Goal: Task Accomplishment & Management: Complete application form

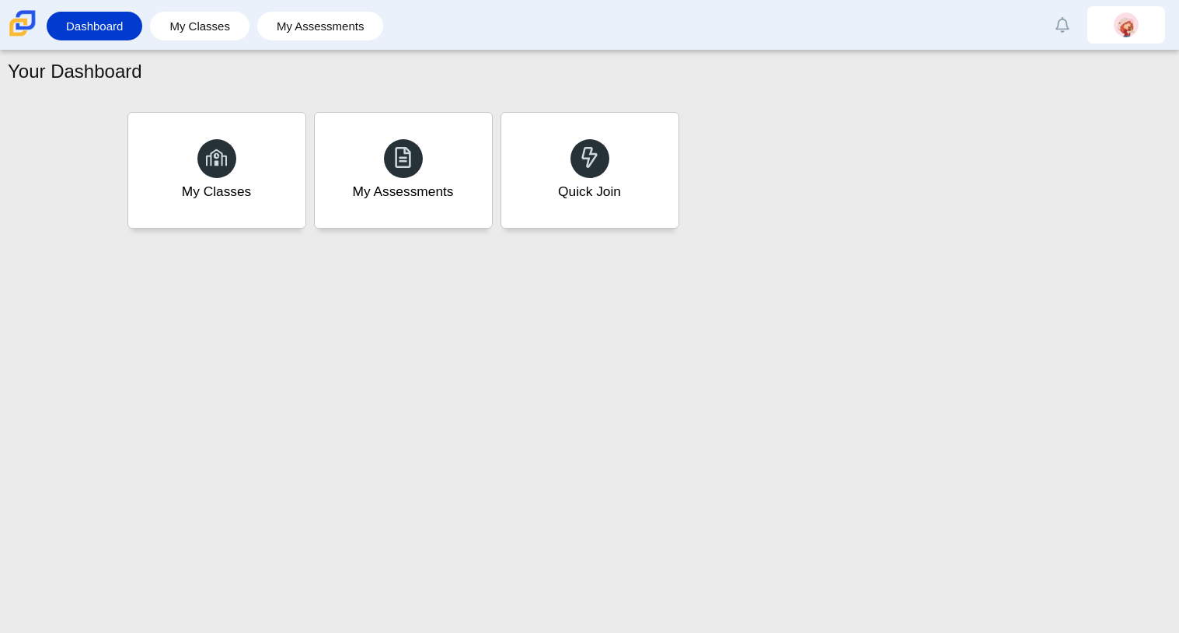
click at [329, 43] on li "My Assessments" at bounding box center [324, 26] width 135 height 35
click at [324, 31] on link "My Assessments" at bounding box center [320, 26] width 111 height 29
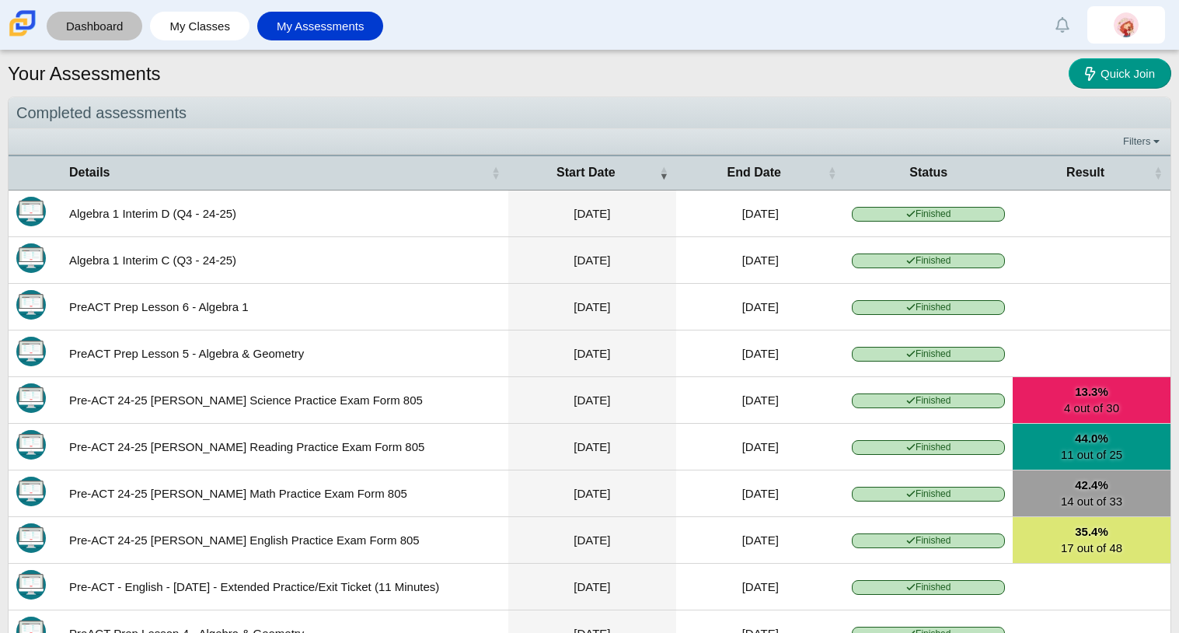
click at [106, 31] on link "Dashboard" at bounding box center [94, 26] width 80 height 29
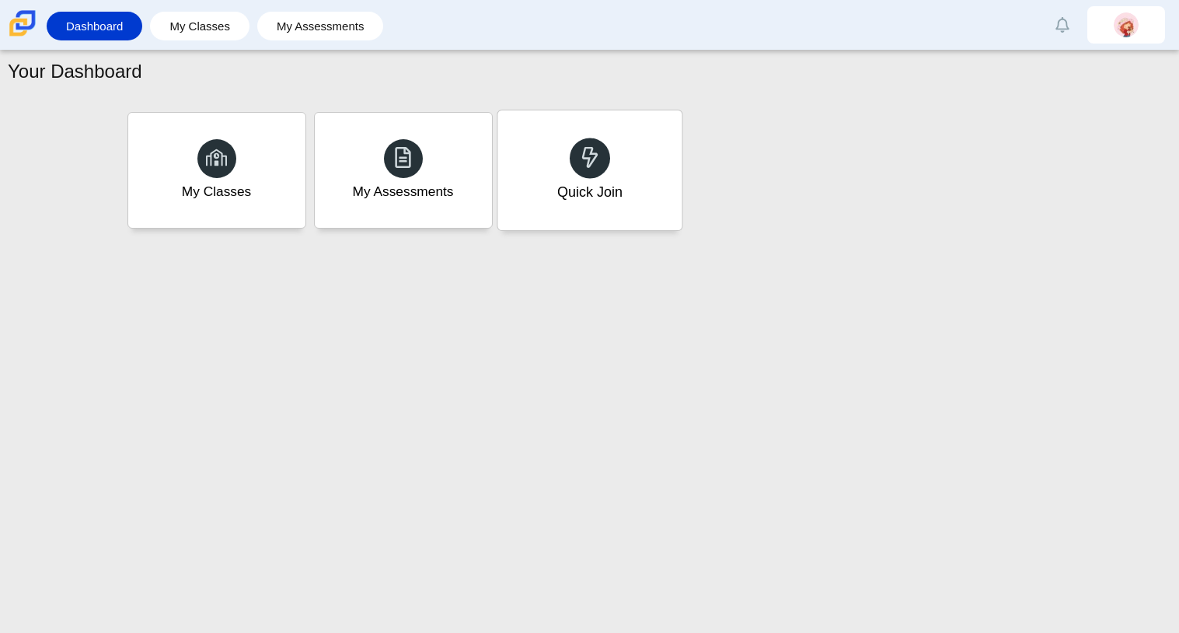
click at [555, 138] on div "Quick Join" at bounding box center [590, 170] width 184 height 120
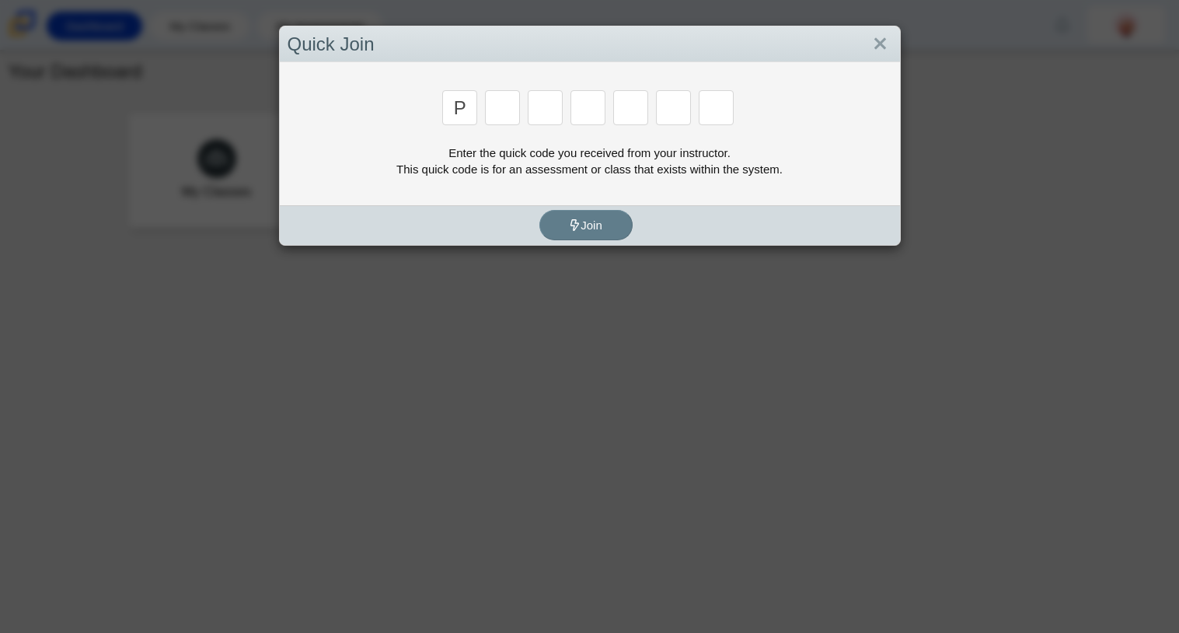
type input "p"
type input "2"
type input "p"
type input "b"
type input "t"
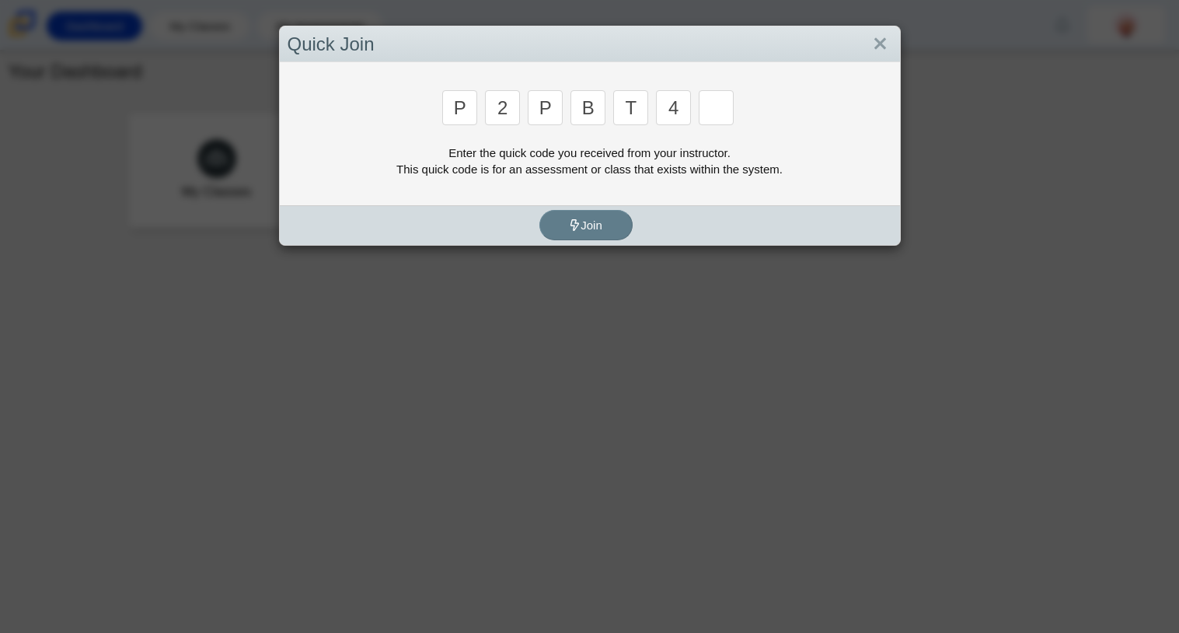
type input "4"
type input "9"
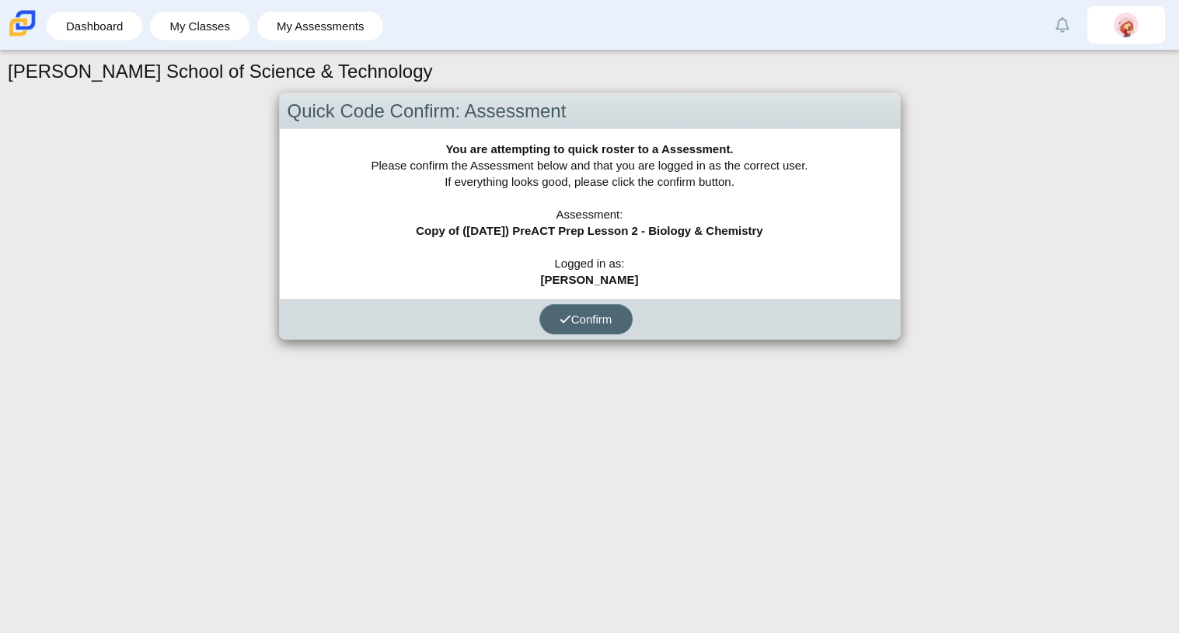
click at [608, 316] on span "Confirm" at bounding box center [586, 319] width 53 height 13
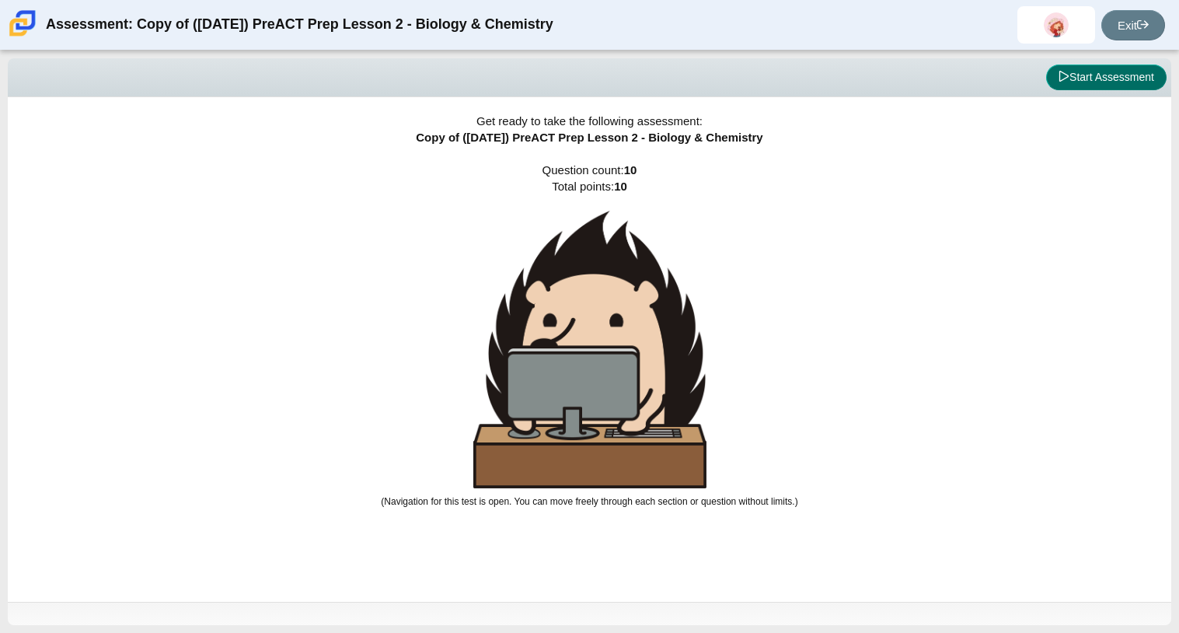
click at [1071, 82] on button "Start Assessment" at bounding box center [1107, 78] width 121 height 26
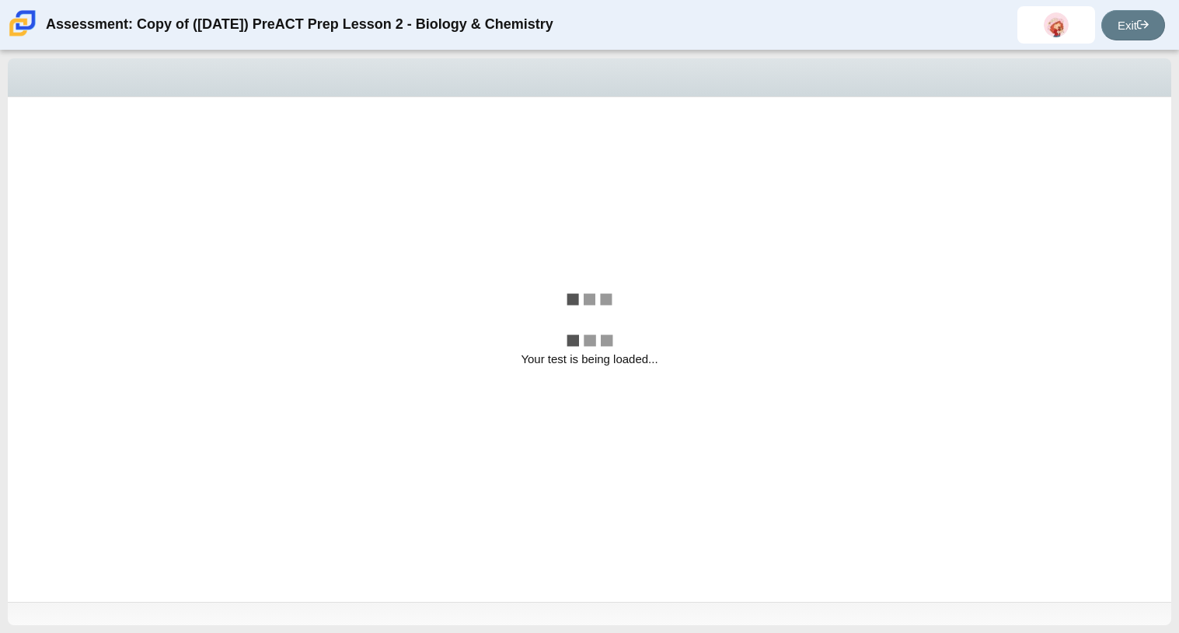
select select "88c27e0d-eae0-4ba9-ac20-9160ce6547ef"
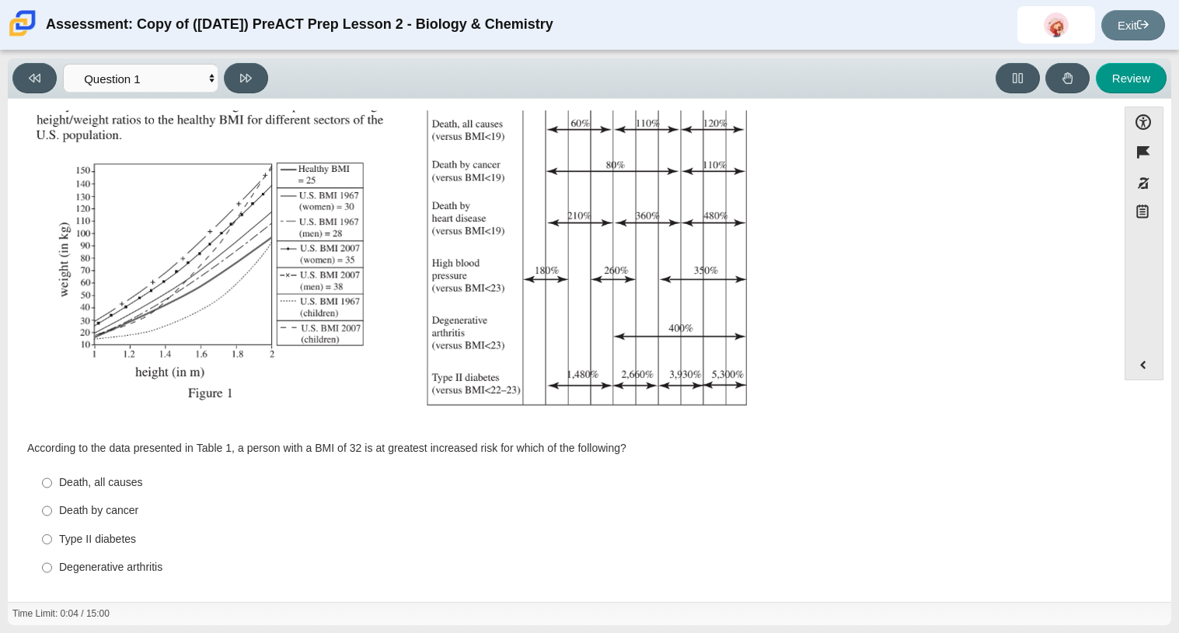
scroll to position [229, 0]
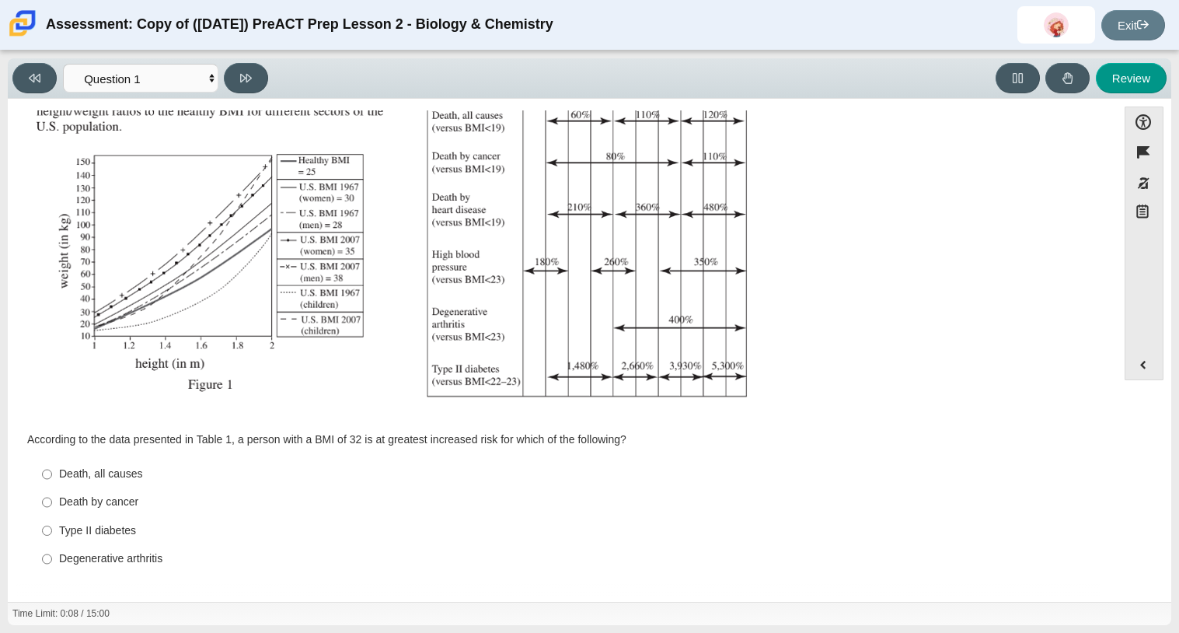
click at [112, 501] on div "Death by cancer" at bounding box center [574, 502] width 1031 height 16
click at [52, 501] on input "Death by cancer Death by cancer" at bounding box center [47, 502] width 10 height 28
radio input "true"
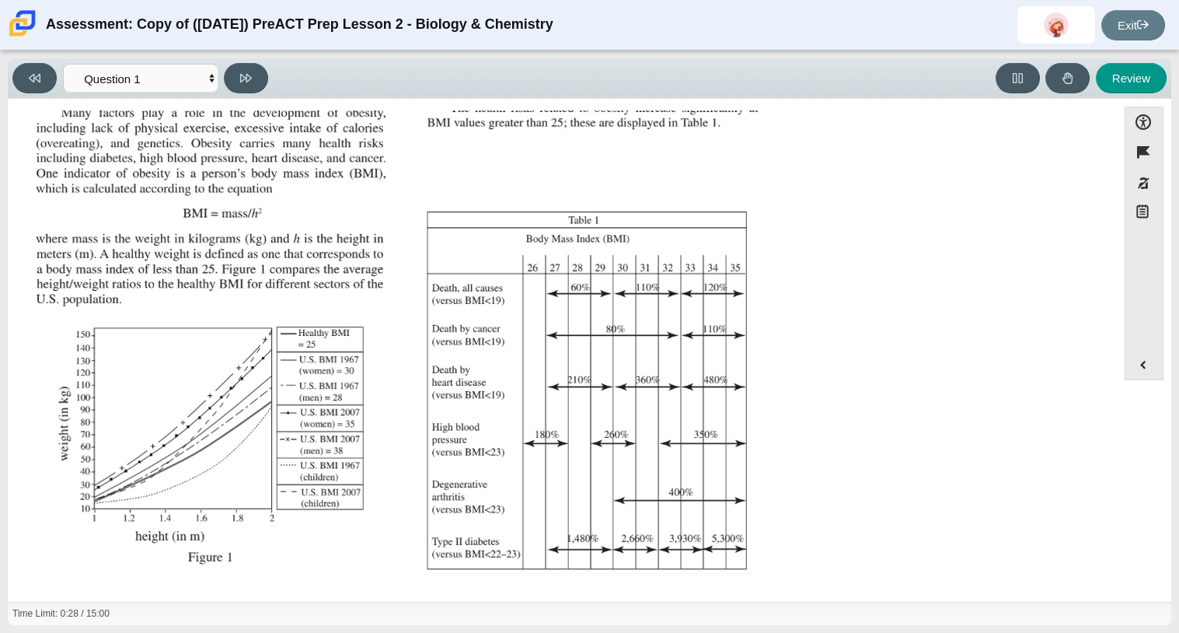
scroll to position [0, 0]
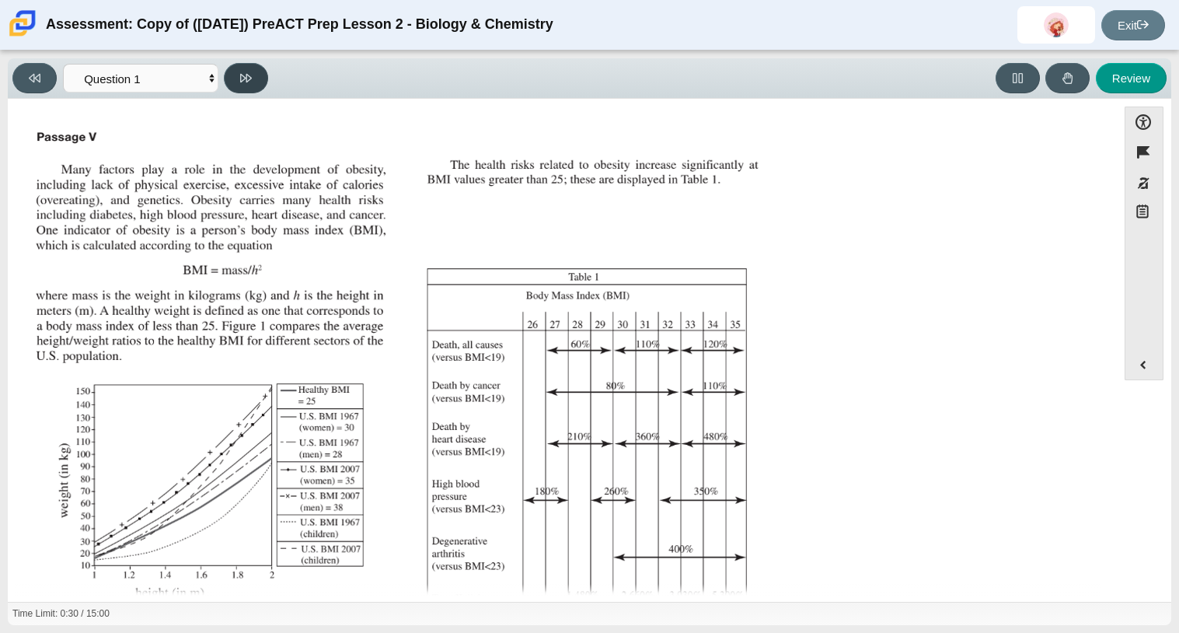
click at [243, 74] on icon at bounding box center [246, 78] width 12 height 12
select select "f31ee183-ab53-48c9-9374-3a18949ab500"
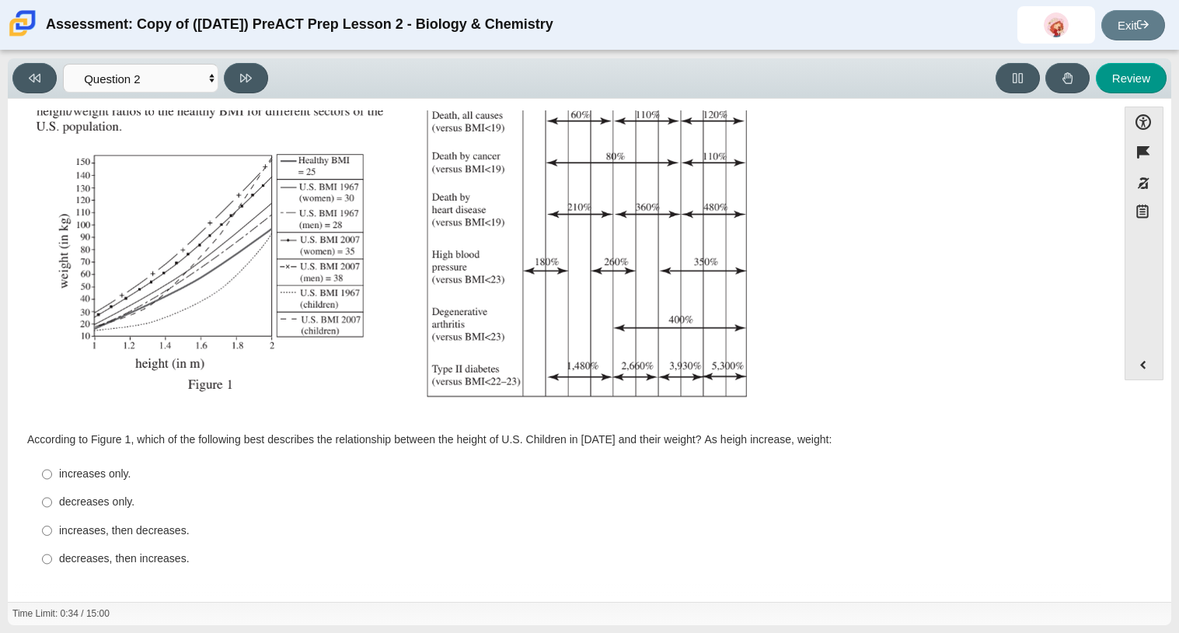
scroll to position [229, 0]
click at [117, 473] on div "increases only." at bounding box center [574, 475] width 1031 height 16
click at [52, 473] on input "increases only. increases only." at bounding box center [47, 475] width 10 height 28
radio input "true"
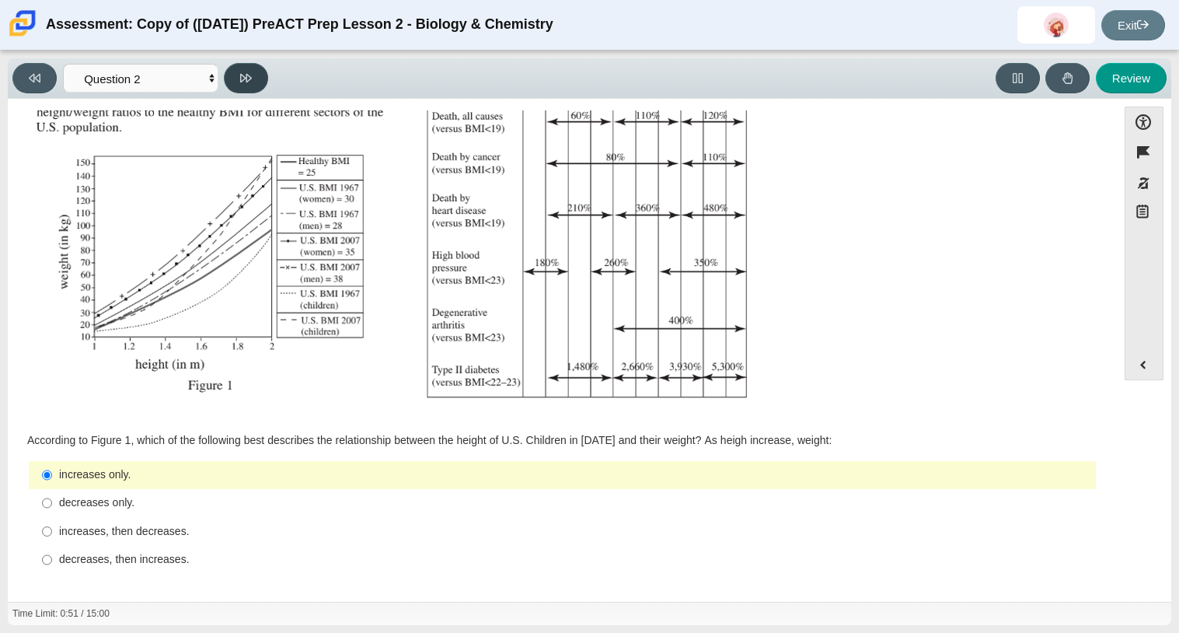
click at [236, 72] on button at bounding box center [246, 78] width 44 height 30
select select "45e82964-709e-4180-9336-970e18221224"
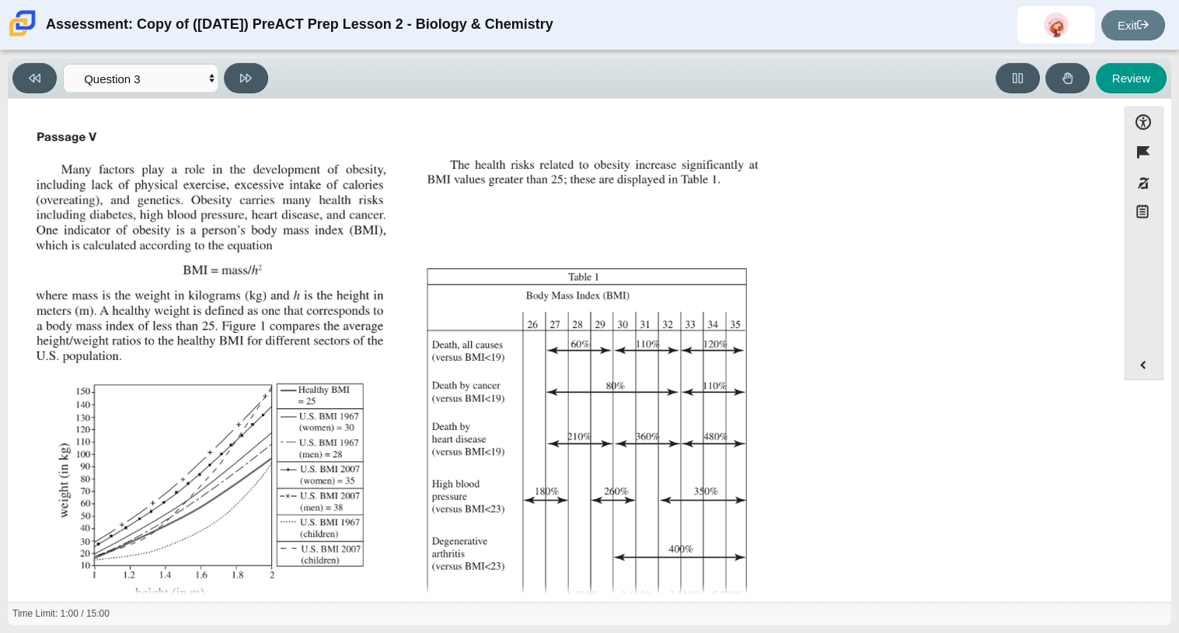
scroll to position [245, 0]
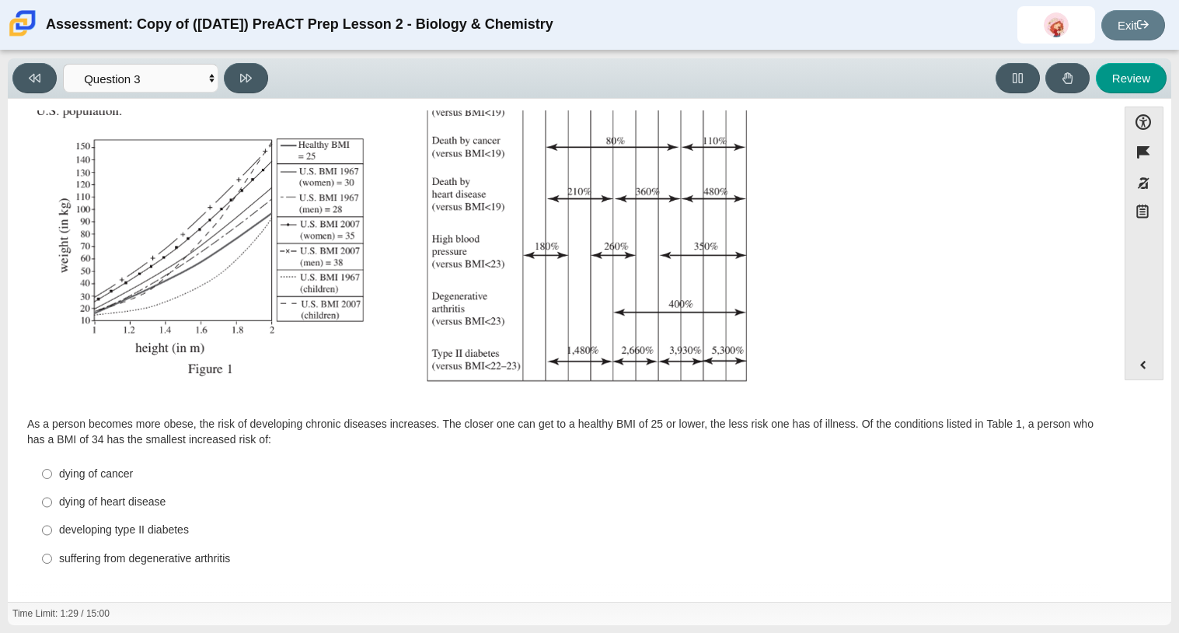
click at [88, 467] on div "dying of cancer" at bounding box center [574, 475] width 1031 height 16
click at [52, 467] on input "dying of cancer dying of cancer" at bounding box center [47, 474] width 10 height 28
radio input "true"
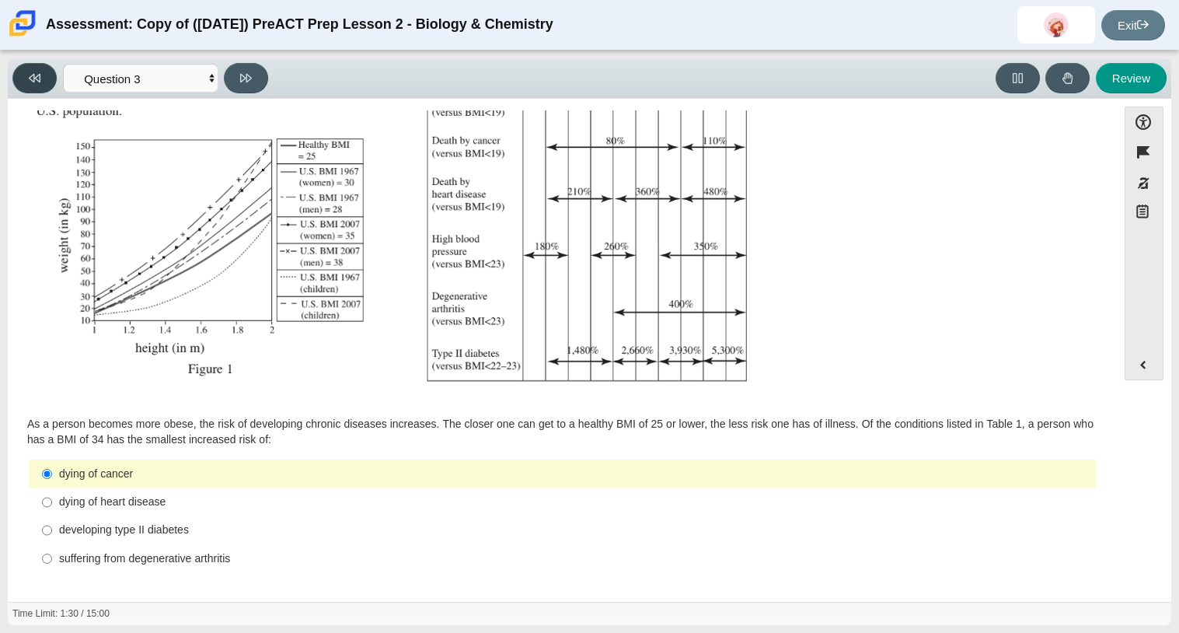
click at [49, 88] on button at bounding box center [34, 78] width 44 height 30
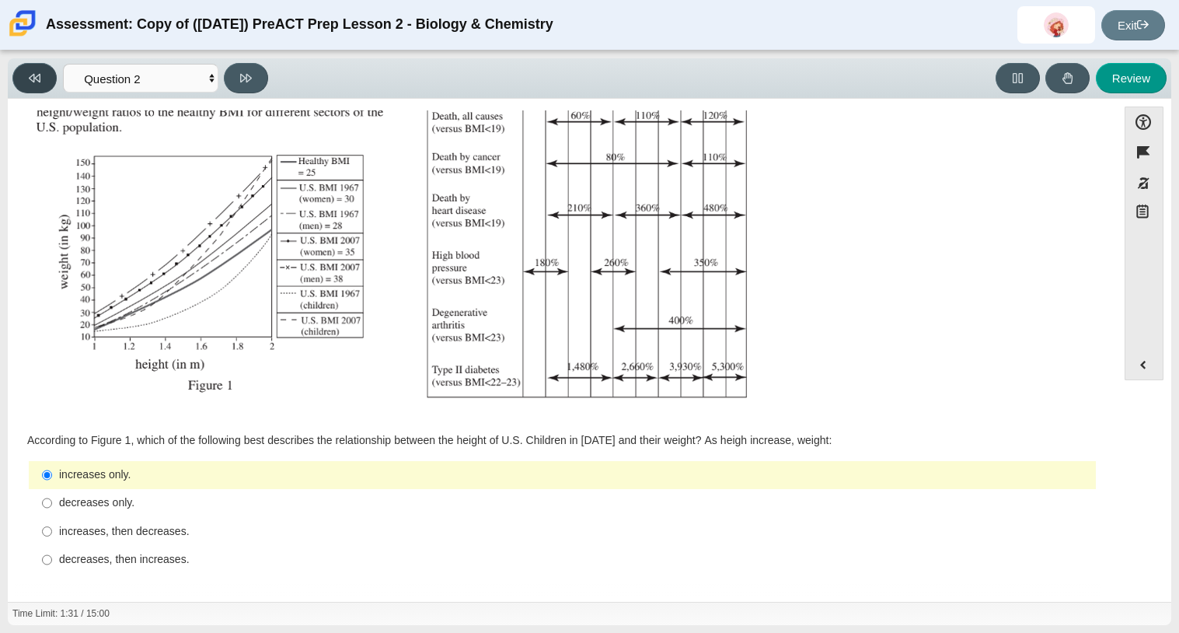
click at [49, 88] on button at bounding box center [34, 78] width 44 height 30
select select "88c27e0d-eae0-4ba9-ac20-9160ce6547ef"
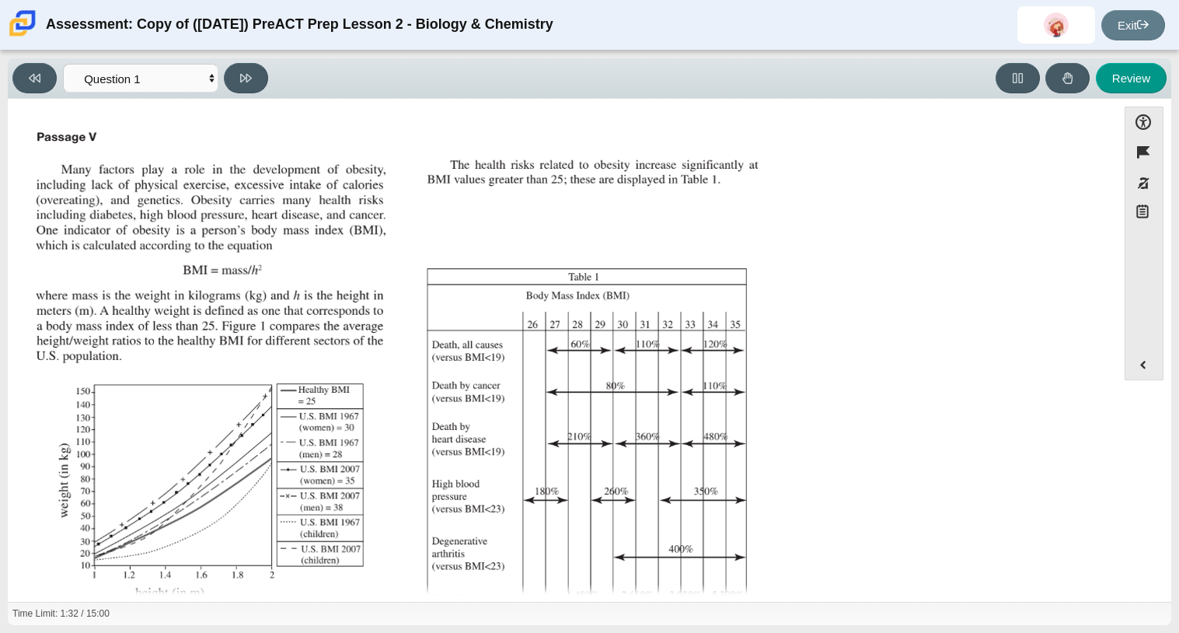
scroll to position [229, 0]
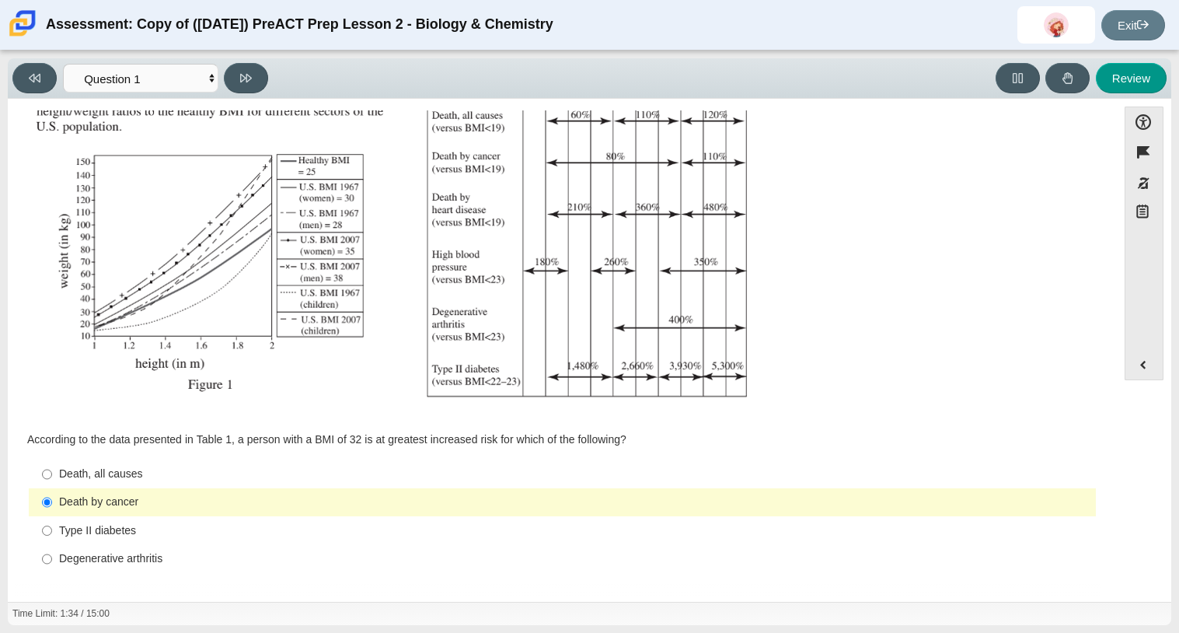
click at [129, 521] on label "Type II diabetes Type II diabetes" at bounding box center [563, 530] width 1065 height 28
click at [52, 521] on input "Type II diabetes Type II diabetes" at bounding box center [47, 530] width 10 height 28
radio input "true"
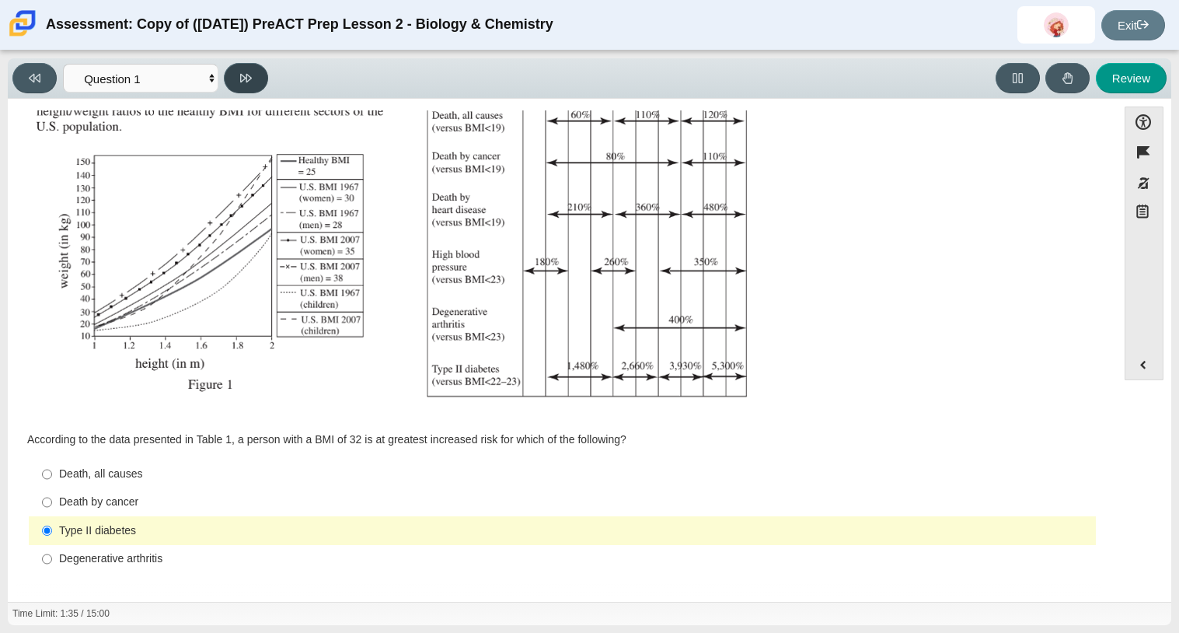
click at [256, 77] on button at bounding box center [246, 78] width 44 height 30
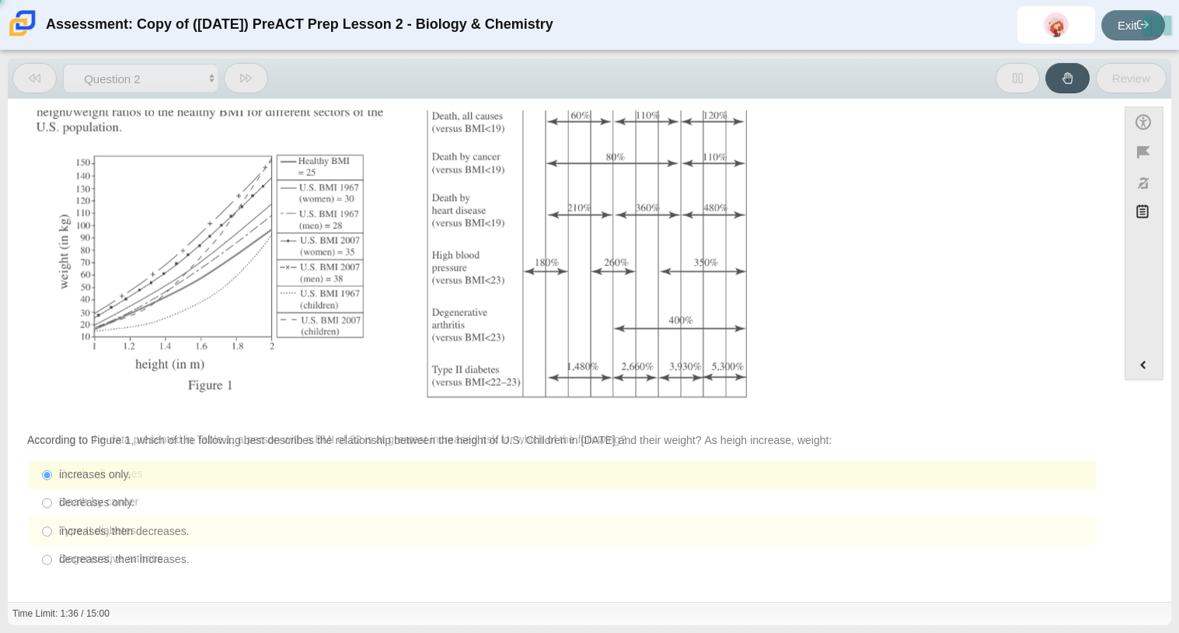
click at [256, 77] on button at bounding box center [246, 78] width 44 height 30
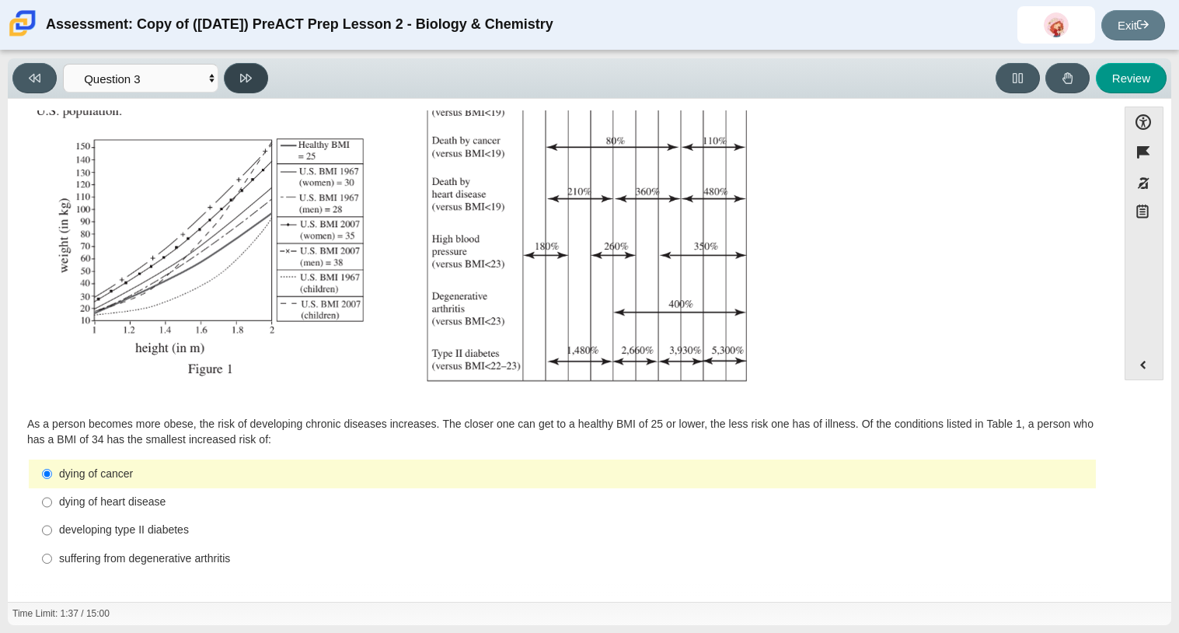
click at [256, 77] on button at bounding box center [246, 78] width 44 height 30
select select "71dcacfe-cf8b-4cdc-be22-b82c8aec5da2"
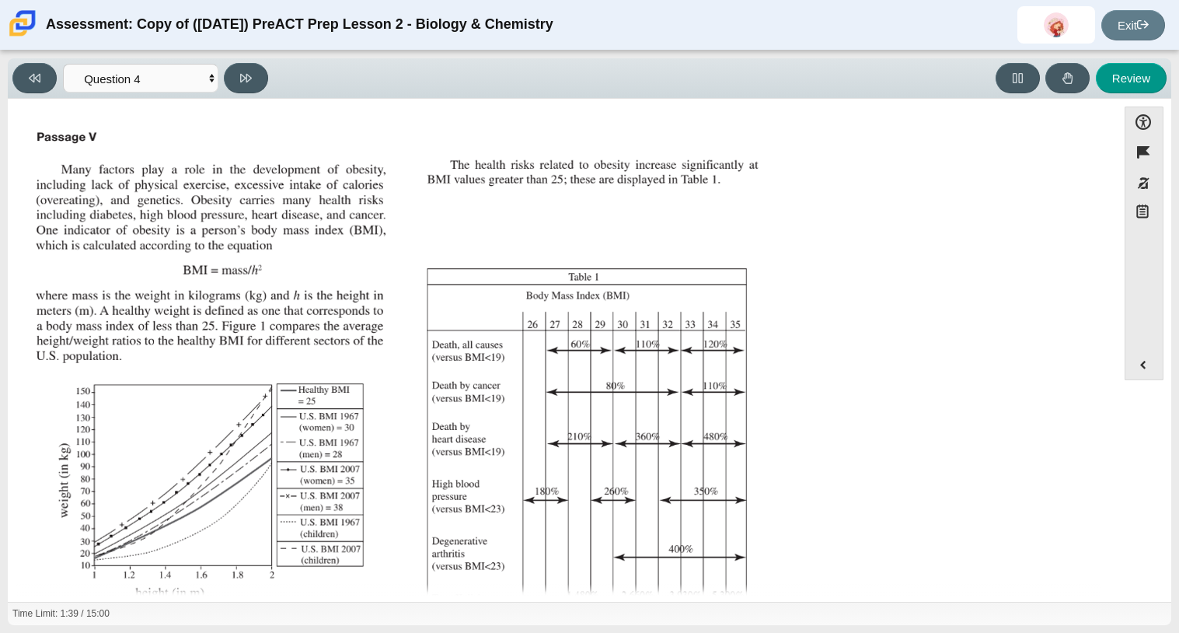
scroll to position [231, 0]
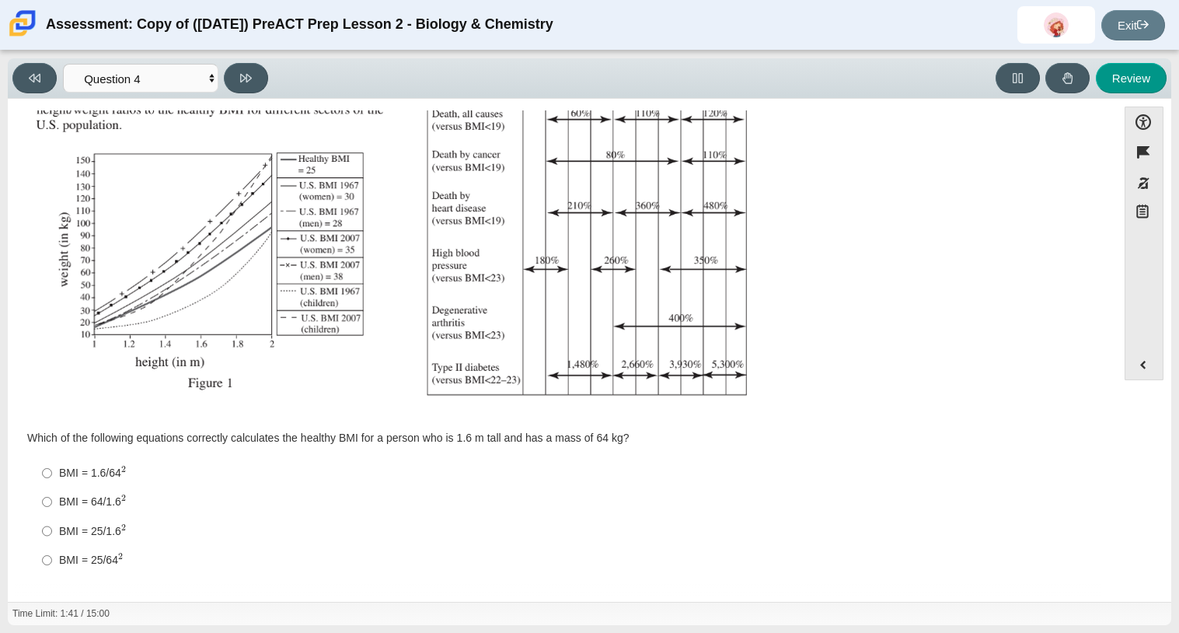
click at [102, 528] on div "BMI = 25/1.6 2" at bounding box center [574, 531] width 1031 height 16
click at [52, 528] on input "BMI = 25/1.6 2 BMI = 25/1.62" at bounding box center [47, 530] width 10 height 29
radio input "true"
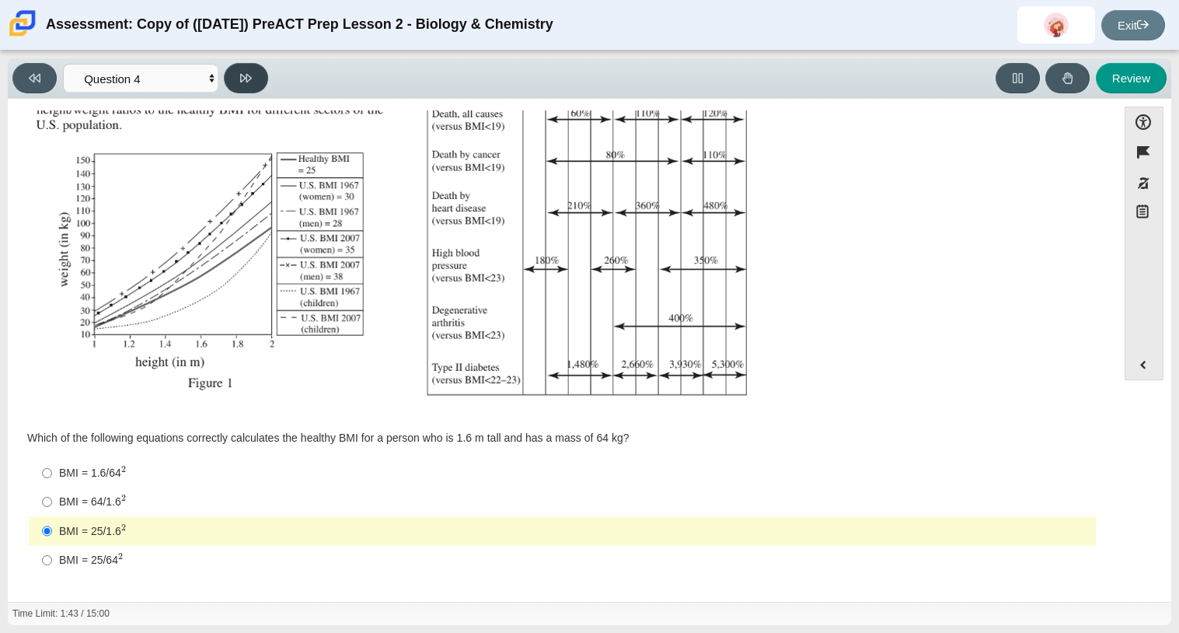
click at [236, 86] on button at bounding box center [246, 78] width 44 height 30
select select "c6558c8b-086a-4b4c-b582-9428309971ba"
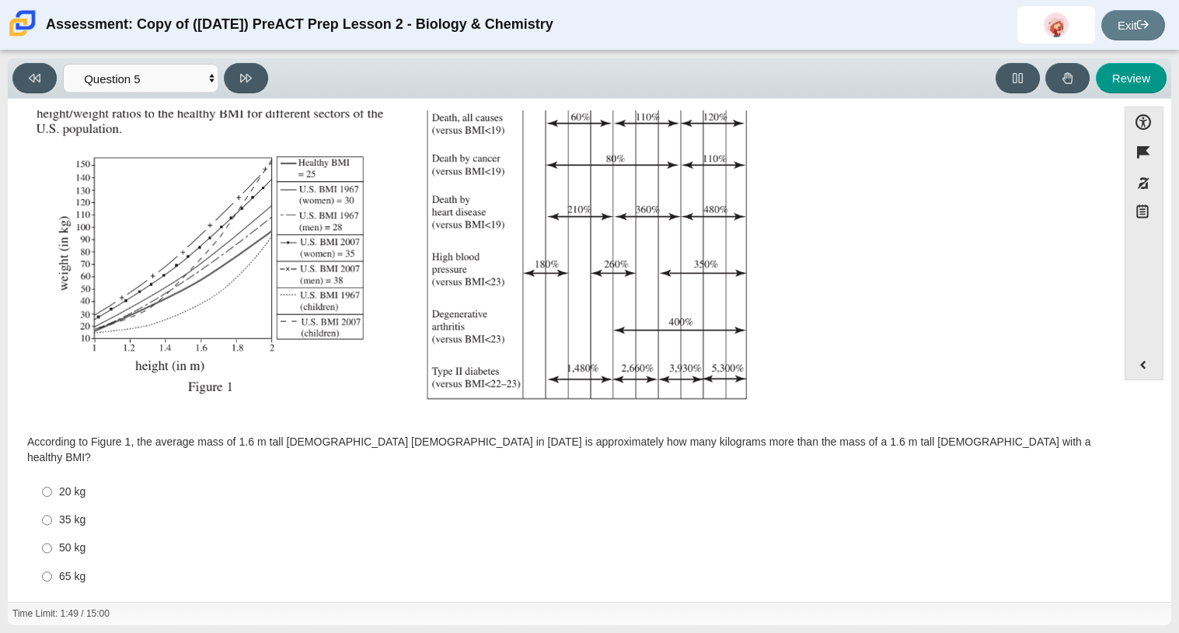
scroll to position [229, 0]
click at [75, 510] on div "35 kg" at bounding box center [574, 518] width 1031 height 16
click at [52, 504] on input "35 kg 35 kg" at bounding box center [47, 518] width 10 height 28
radio input "true"
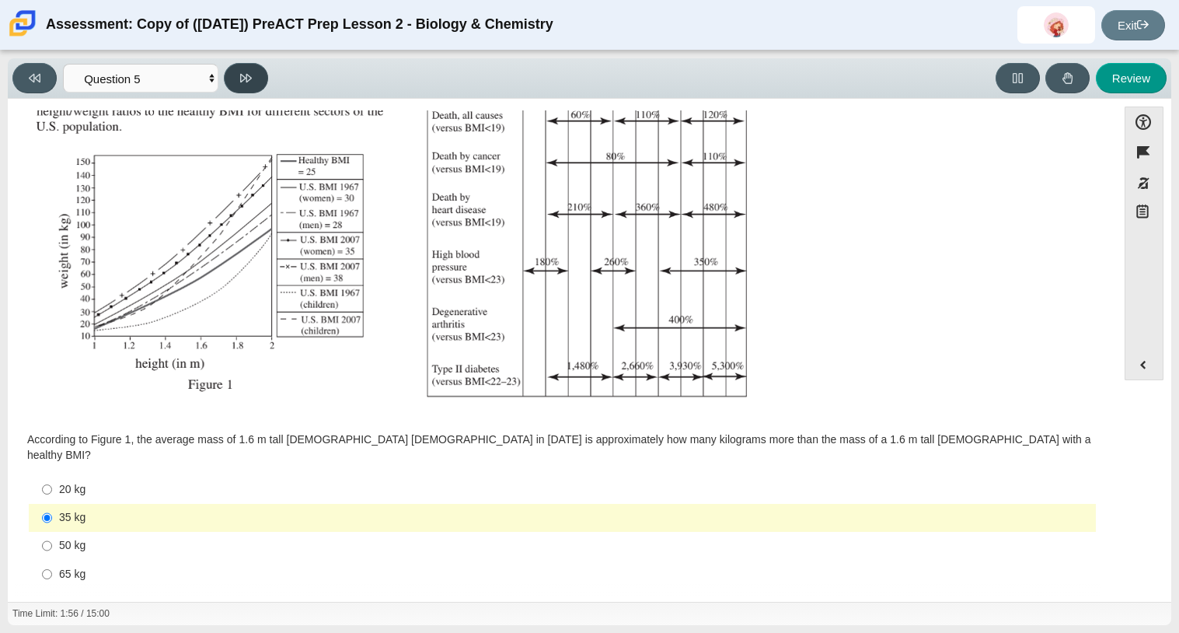
click at [259, 69] on button at bounding box center [246, 78] width 44 height 30
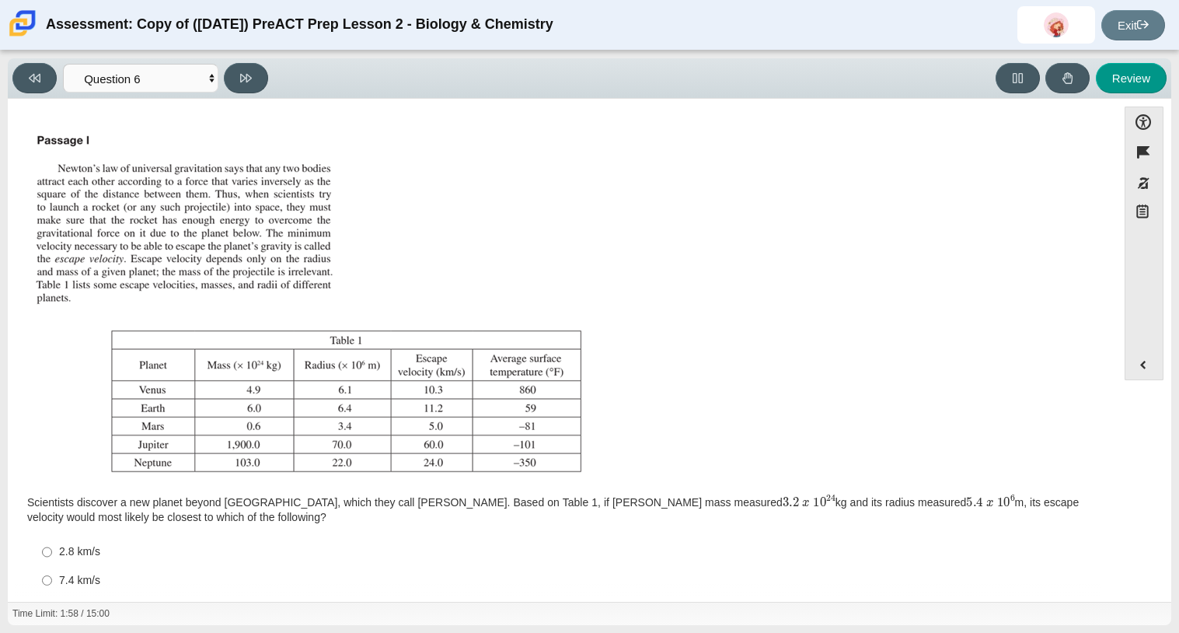
scroll to position [77, 0]
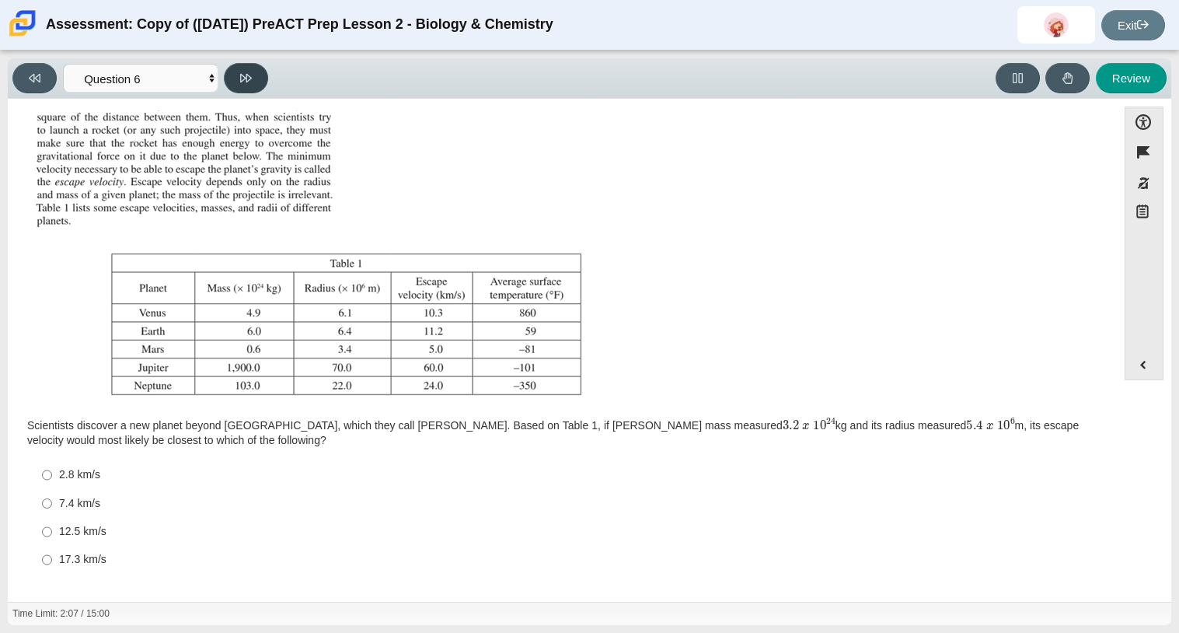
click at [230, 79] on button at bounding box center [246, 78] width 44 height 30
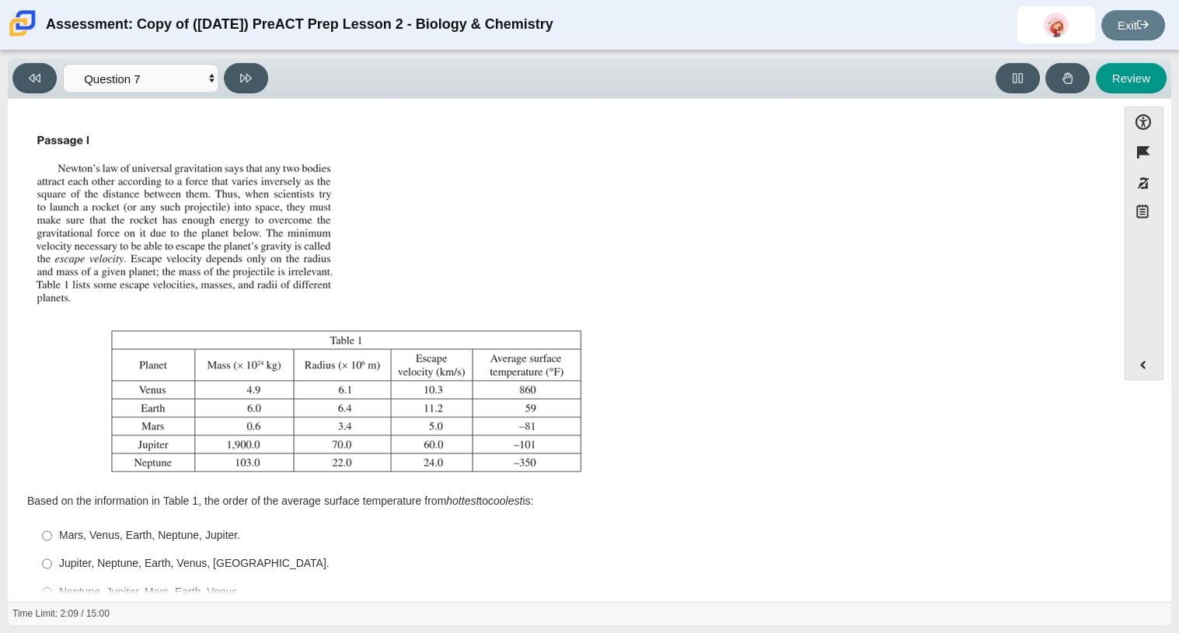
scroll to position [61, 0]
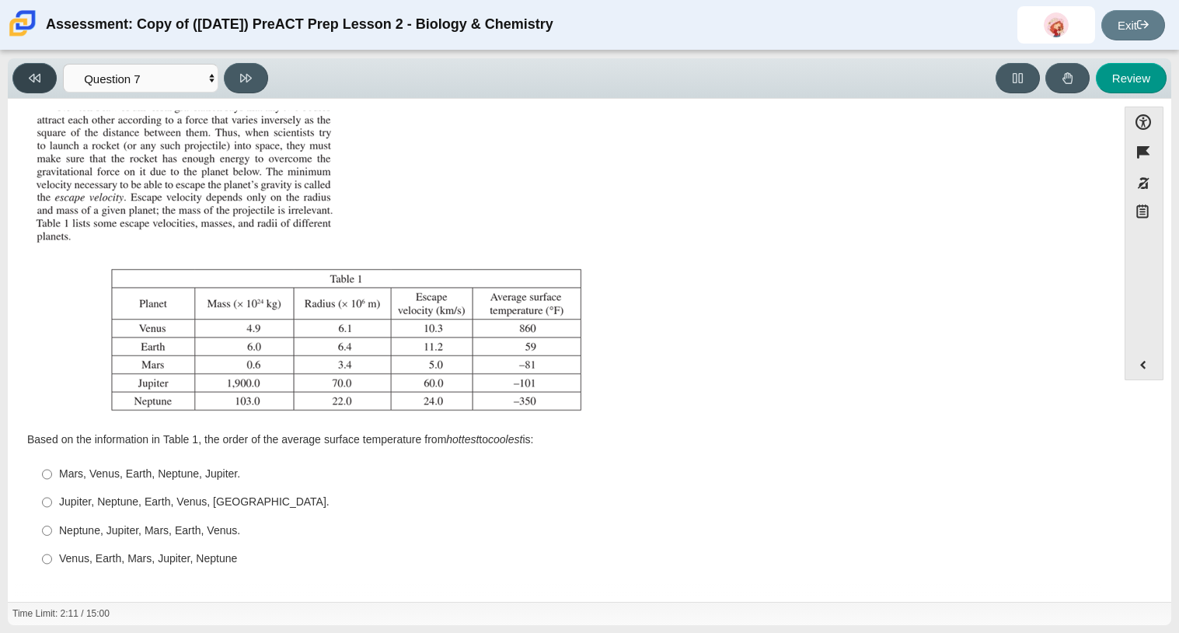
click at [32, 89] on button at bounding box center [34, 78] width 44 height 30
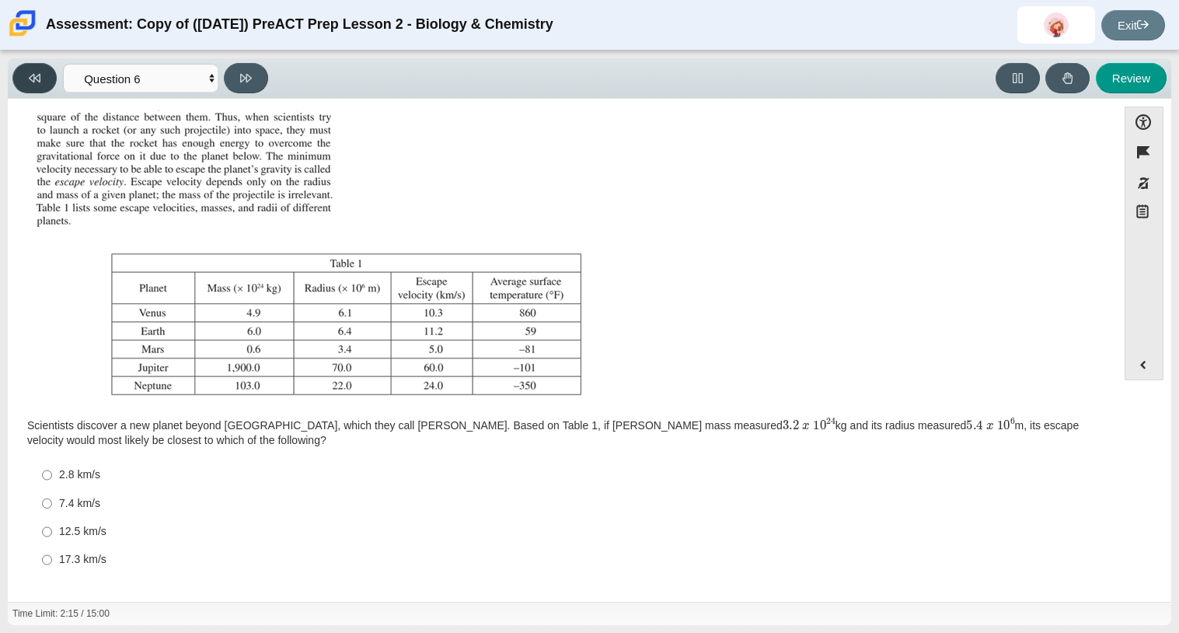
click at [38, 81] on icon at bounding box center [35, 78] width 12 height 12
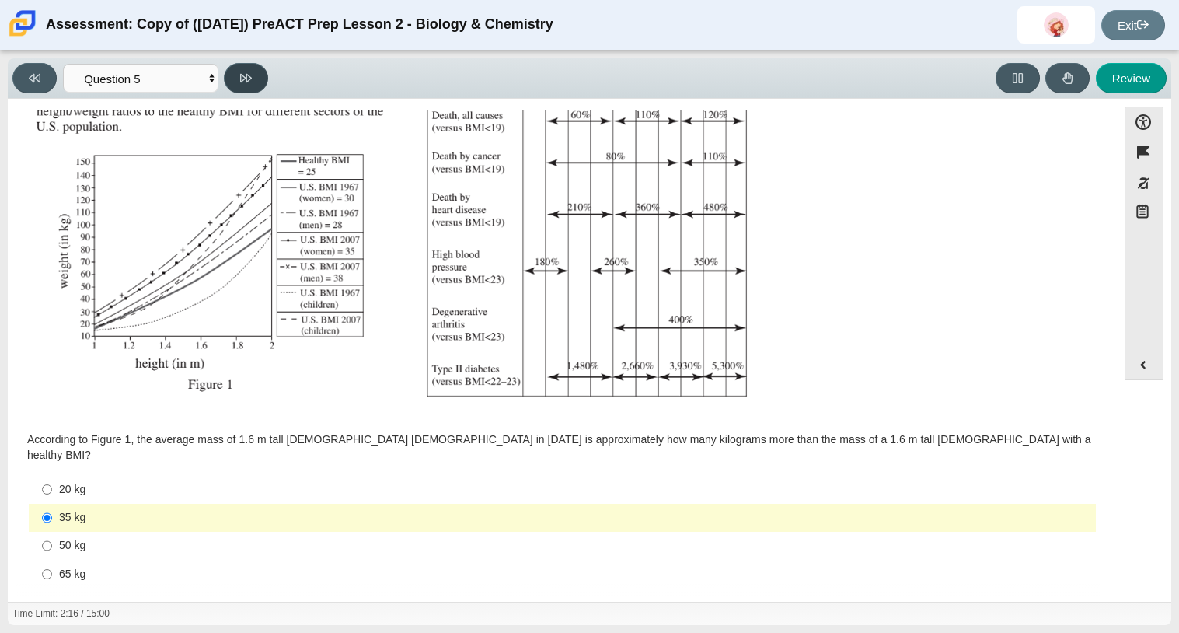
click at [246, 76] on icon at bounding box center [246, 78] width 12 height 9
select select "74d98ab6-2529-481e-9250-4e9263ec31cd"
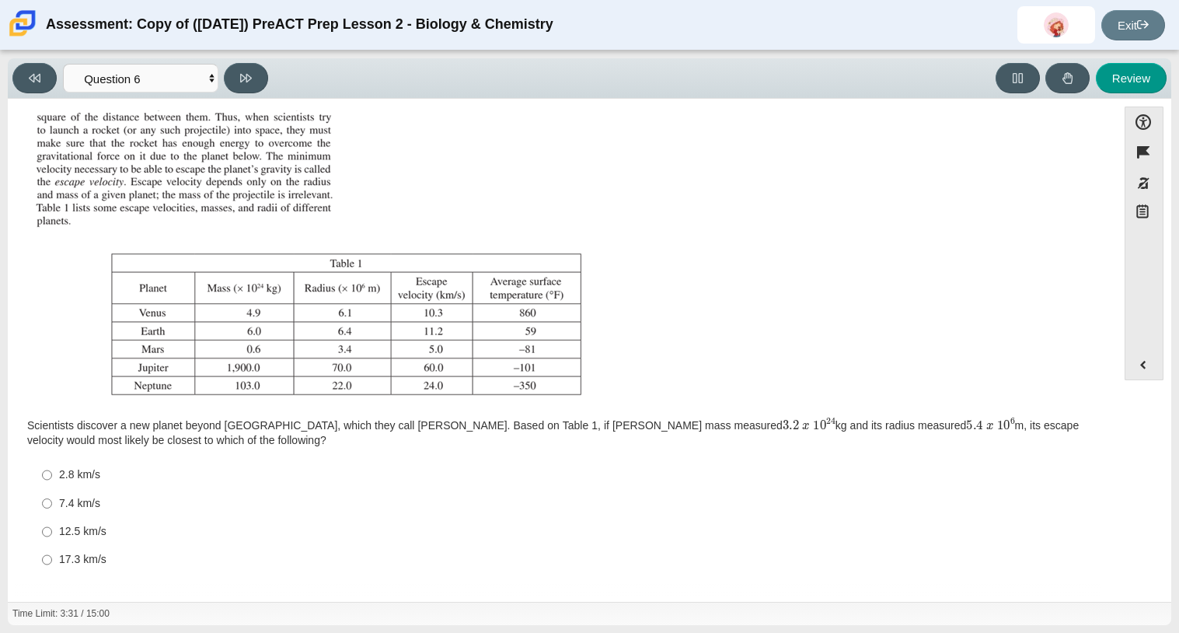
click at [101, 513] on label "7.4 km/s 7.4 km/s" at bounding box center [563, 503] width 1065 height 28
click at [52, 513] on input "7.4 km/s 7.4 km/s" at bounding box center [47, 503] width 10 height 28
radio input "true"
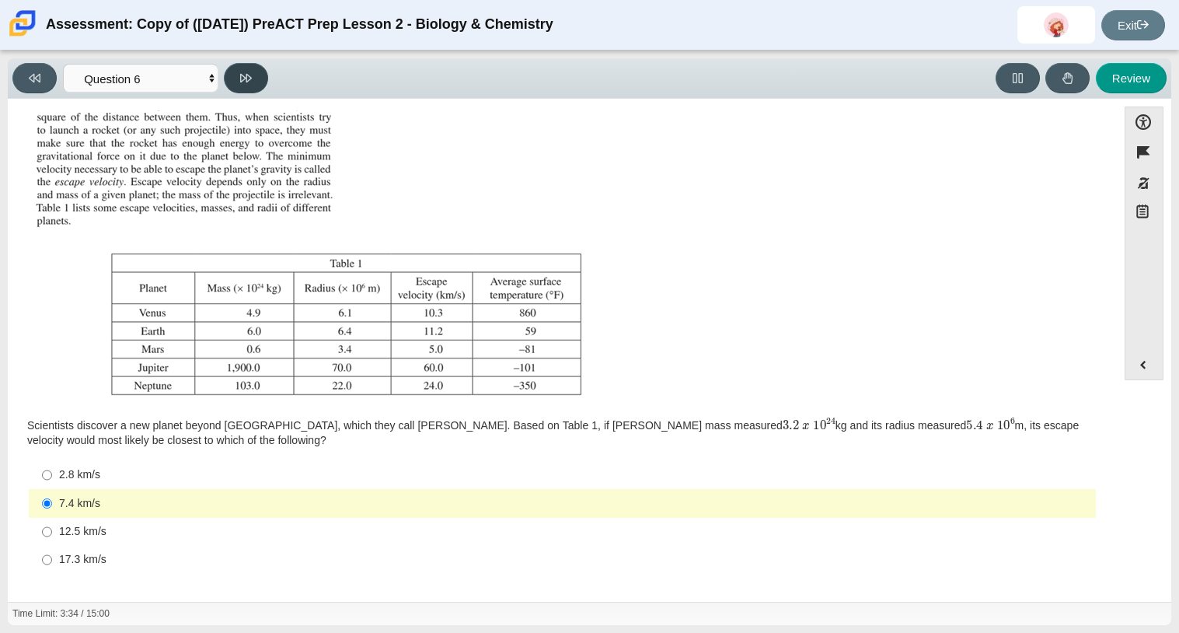
click at [255, 79] on button at bounding box center [246, 78] width 44 height 30
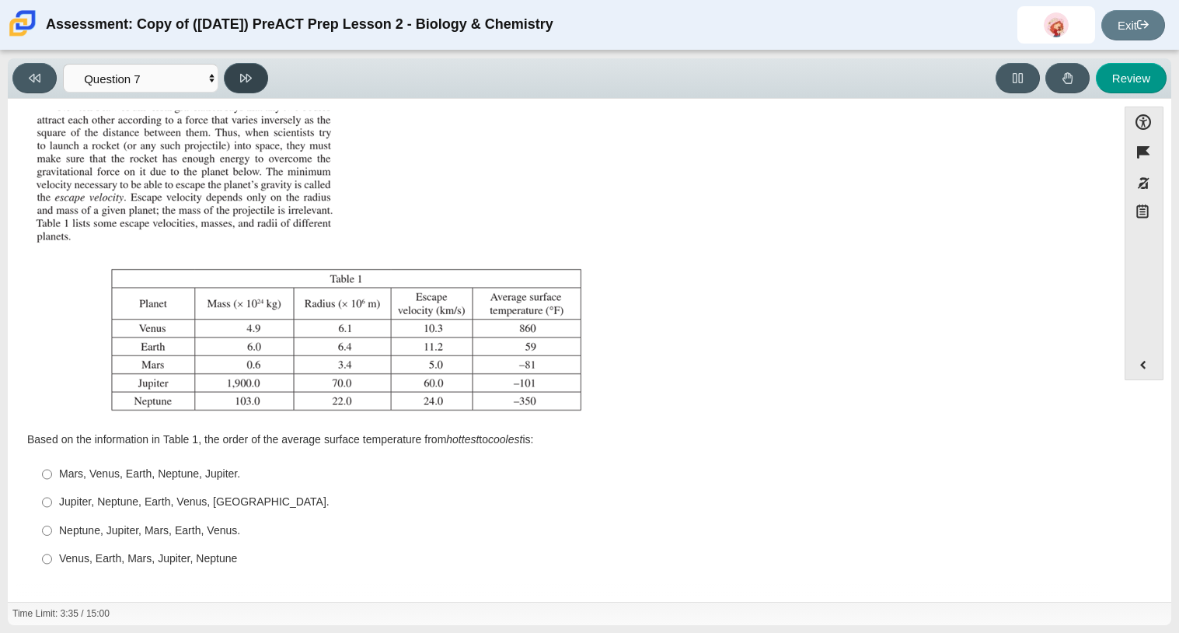
click at [255, 79] on button at bounding box center [246, 78] width 44 height 30
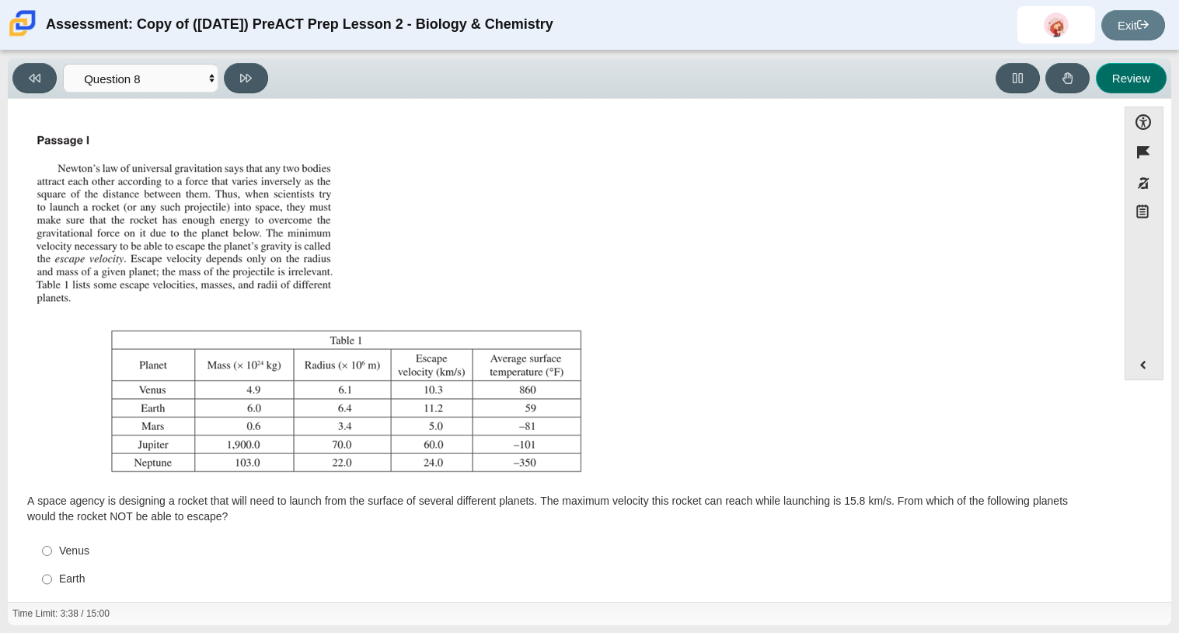
click at [1144, 65] on button "Review" at bounding box center [1131, 78] width 71 height 30
select select "review"
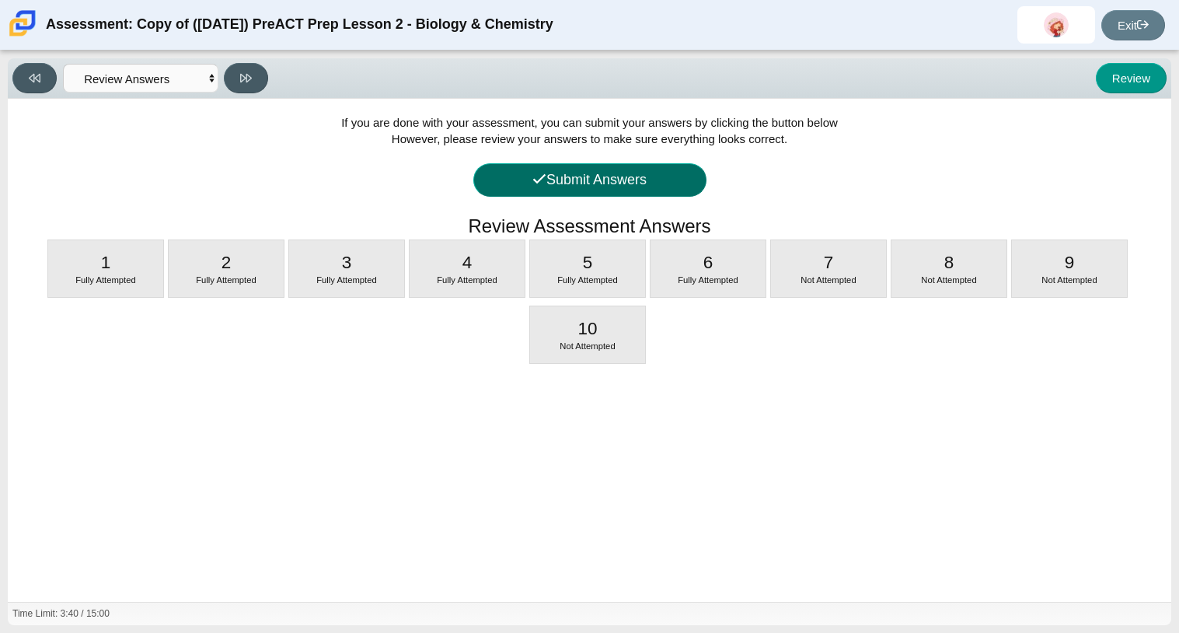
click at [642, 190] on button "Submit Answers" at bounding box center [590, 179] width 233 height 33
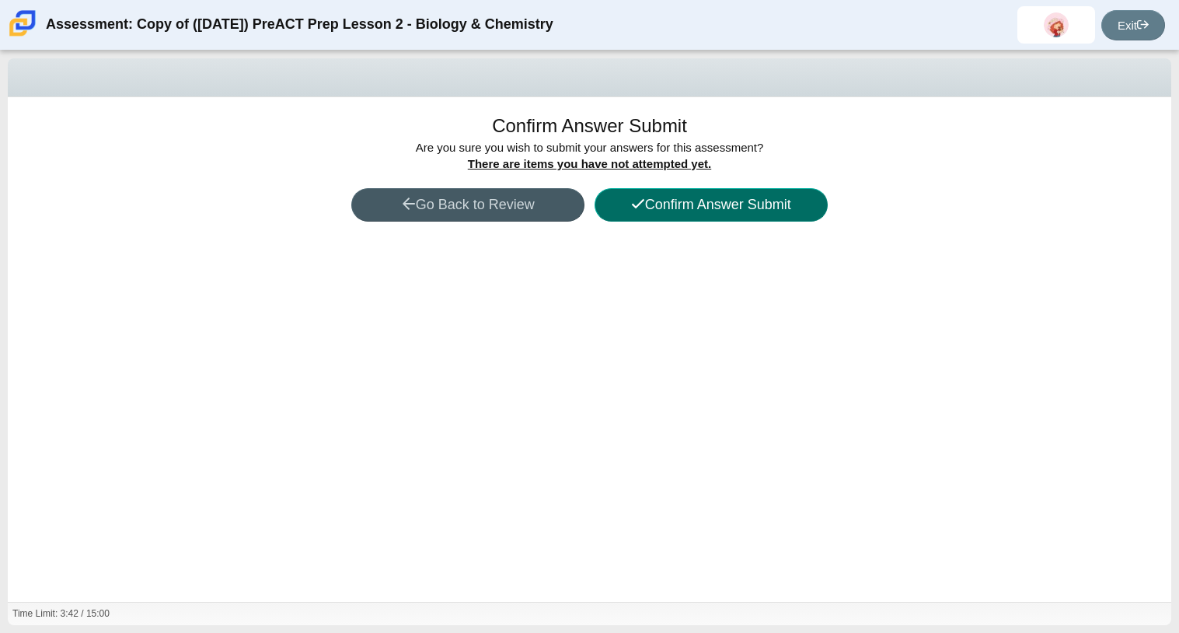
click at [619, 206] on button "Confirm Answer Submit" at bounding box center [711, 204] width 233 height 33
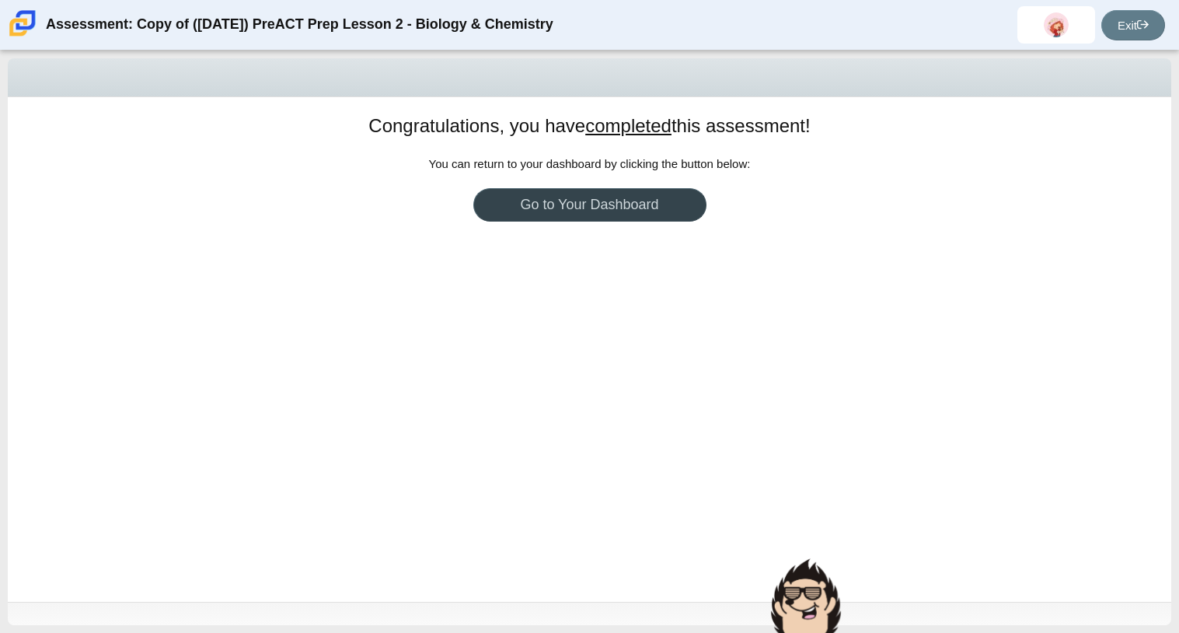
click at [610, 201] on link "Go to Your Dashboard" at bounding box center [590, 204] width 233 height 33
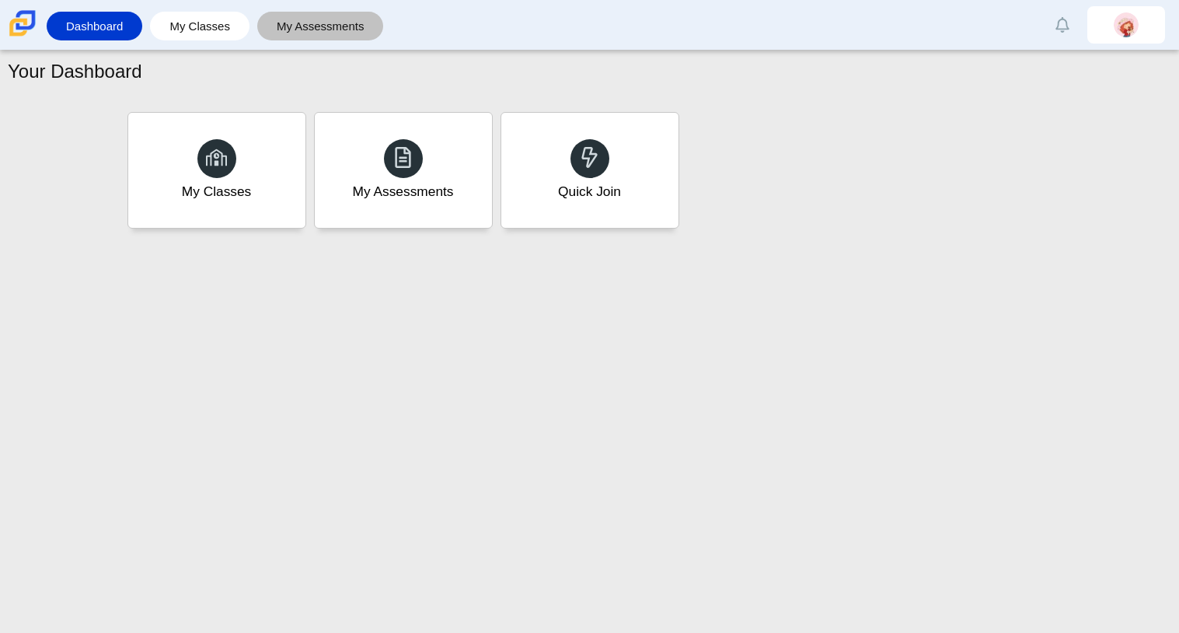
click at [276, 18] on link "My Assessments" at bounding box center [320, 26] width 111 height 29
